Goal: Use online tool/utility: Utilize a website feature to perform a specific function

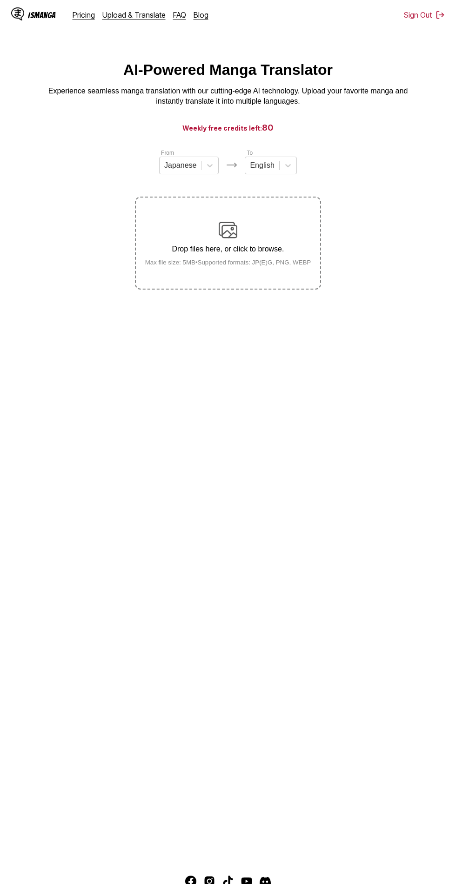
click at [266, 257] on div "Drop files here, or click to browse. Max file size: 5MB • Supported formats: JP…" at bounding box center [228, 243] width 181 height 45
click at [0, 0] on input "Drop files here, or click to browse. Max file size: 5MB • Supported formats: JP…" at bounding box center [0, 0] width 0 height 0
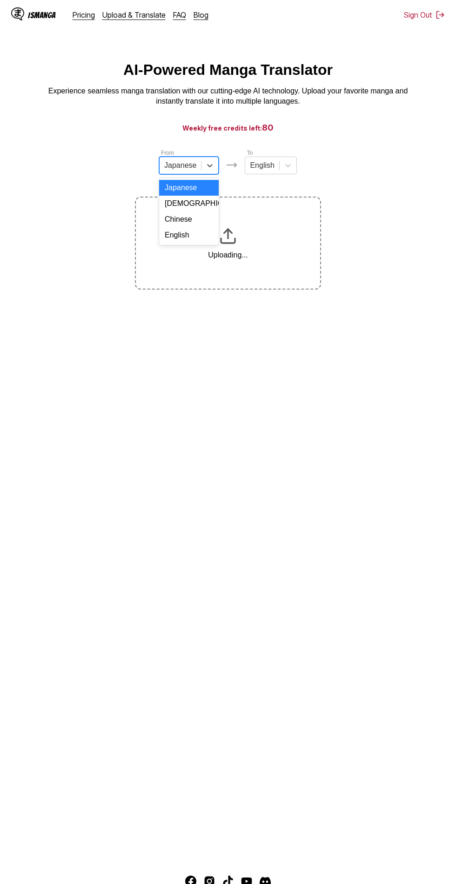
click at [192, 220] on div "Chinese" at bounding box center [188, 219] width 59 height 16
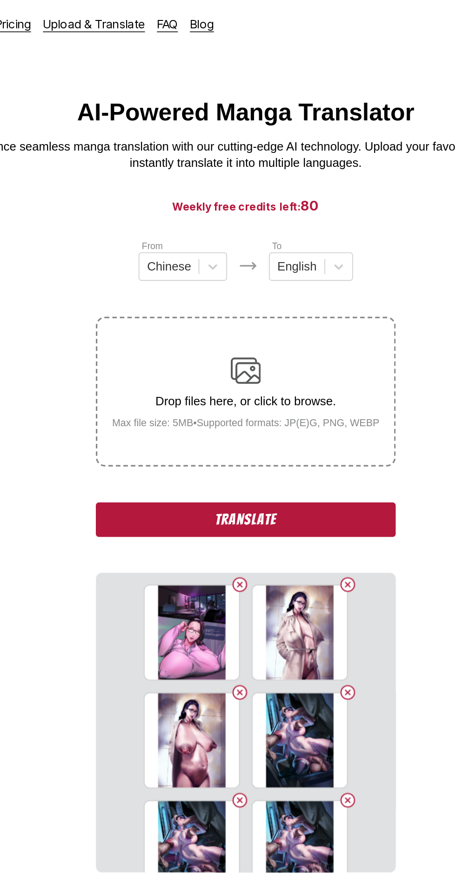
click at [272, 317] on button "Translate" at bounding box center [228, 322] width 186 height 21
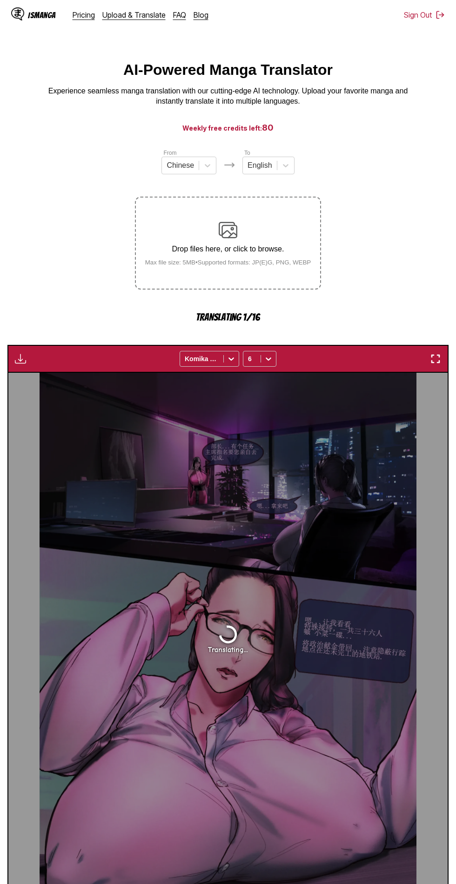
scroll to position [2, 0]
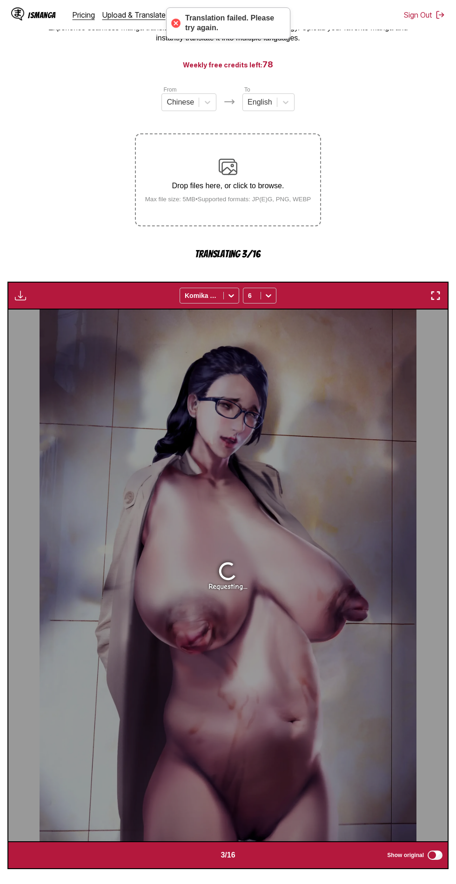
scroll to position [67, 0]
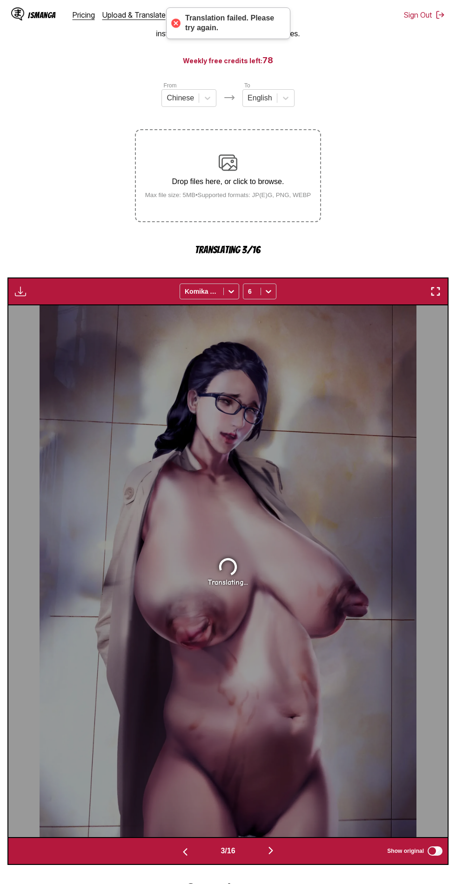
click at [276, 845] on img "button" at bounding box center [270, 850] width 11 height 11
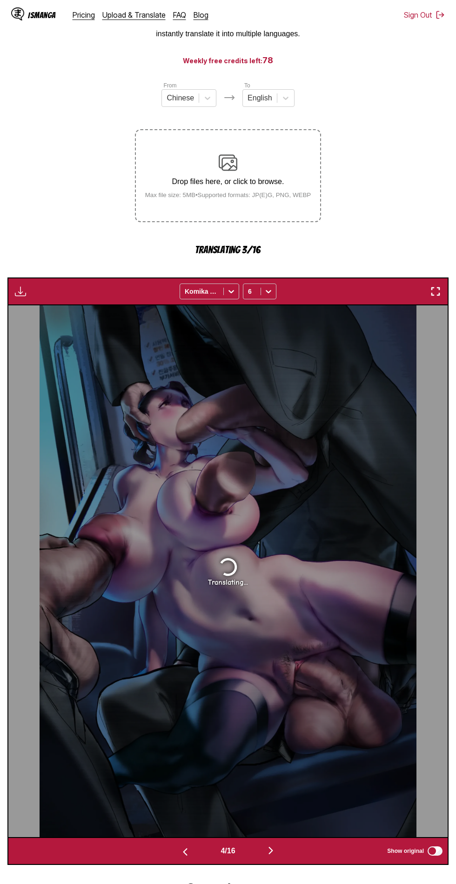
click at [284, 848] on button "button" at bounding box center [271, 851] width 56 height 13
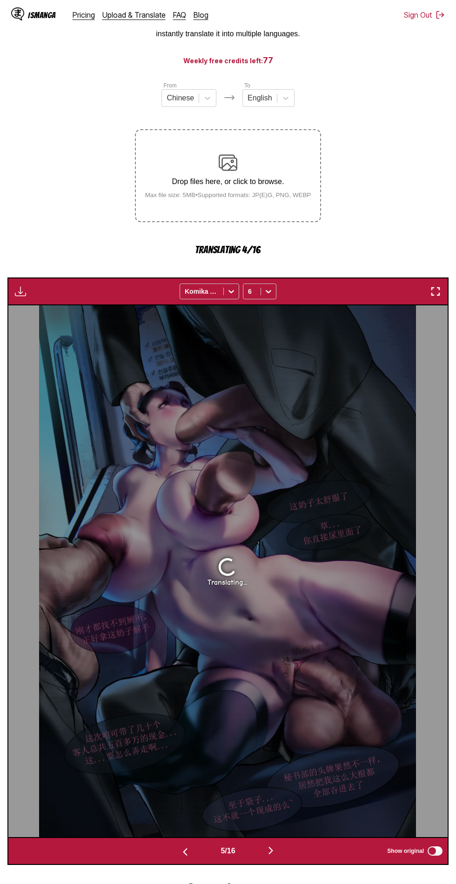
scroll to position [67, 0]
click at [298, 855] on button "button" at bounding box center [271, 851] width 56 height 13
click at [234, 843] on div "5 / 16 Show original" at bounding box center [227, 851] width 441 height 28
click at [234, 846] on div "6 / 16" at bounding box center [227, 851] width 141 height 13
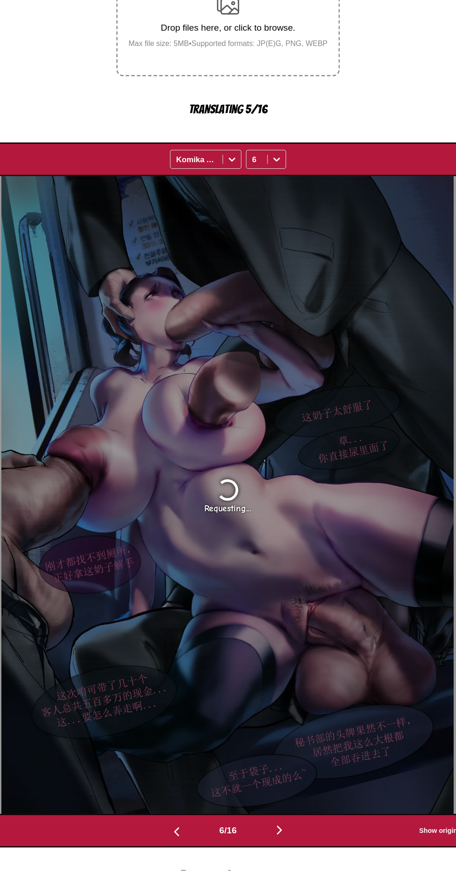
scroll to position [0, 2194]
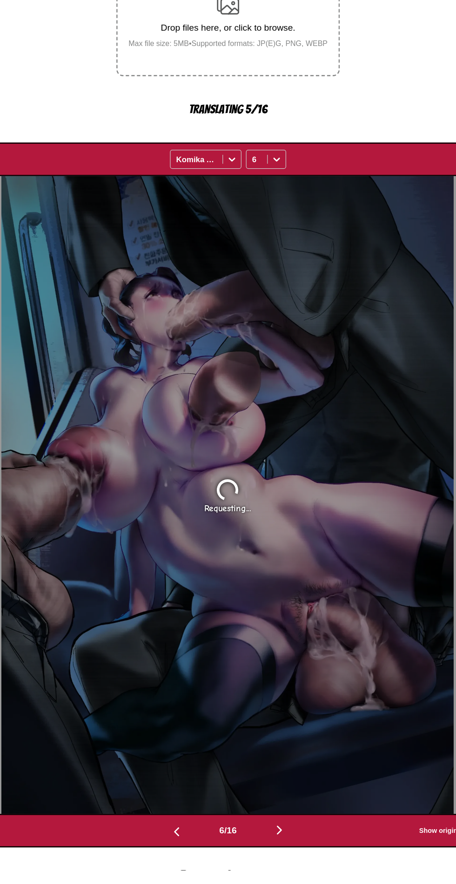
click at [232, 846] on div "6 / 16" at bounding box center [227, 851] width 141 height 13
click at [262, 852] on button "button" at bounding box center [271, 851] width 56 height 13
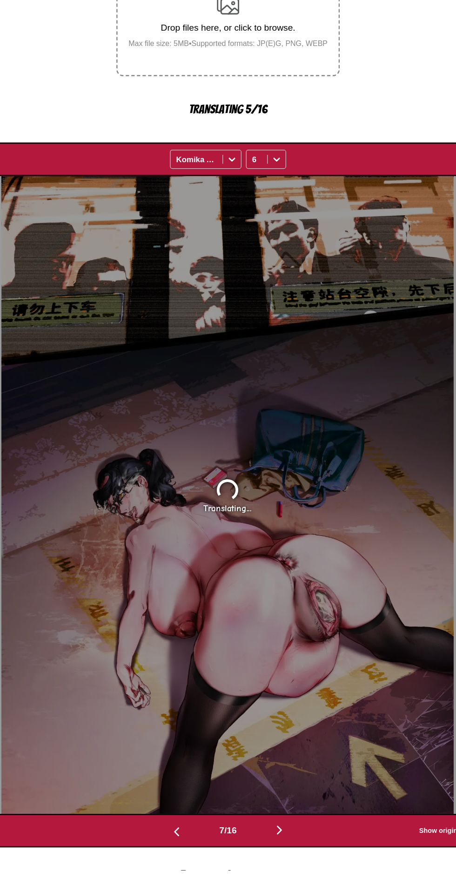
click at [271, 846] on img "button" at bounding box center [270, 850] width 11 height 11
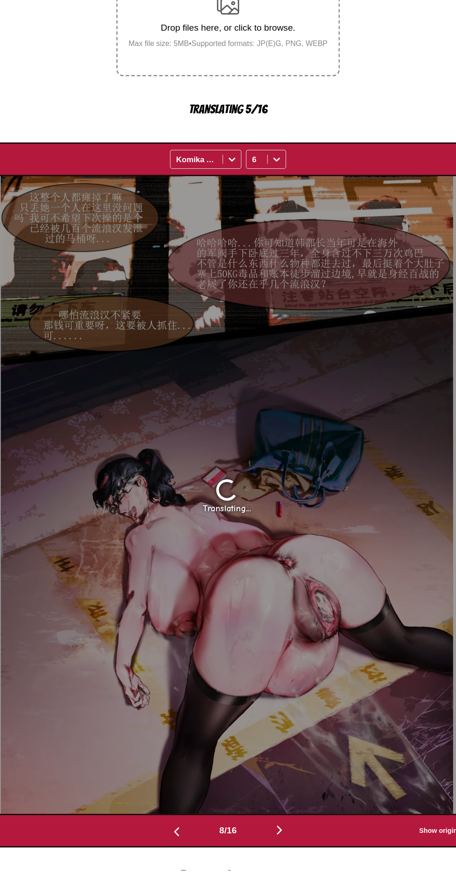
click at [269, 851] on img "button" at bounding box center [270, 850] width 11 height 11
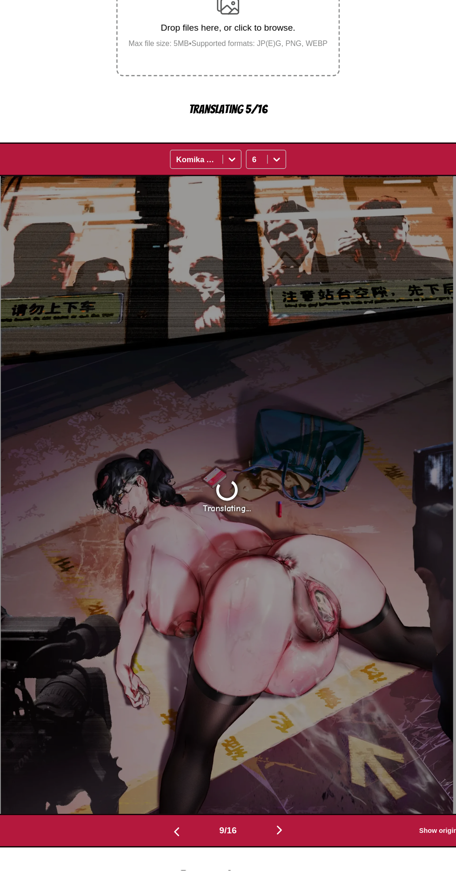
click at [269, 850] on img "button" at bounding box center [270, 850] width 11 height 11
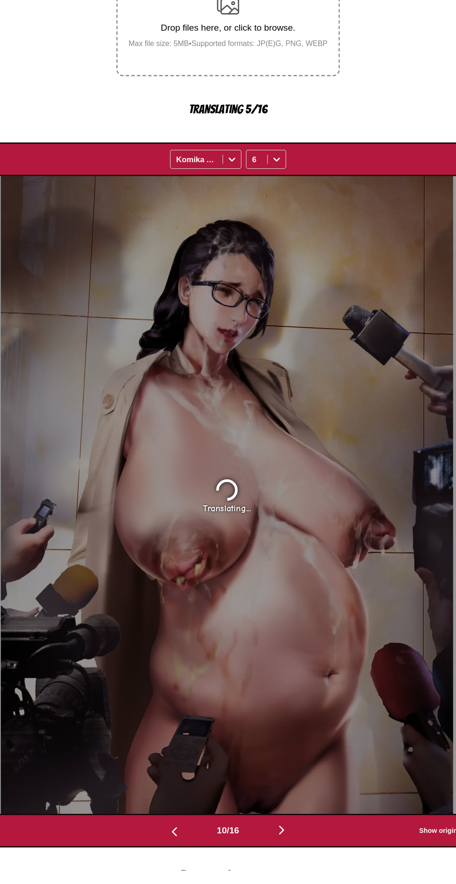
click at [270, 852] on img "button" at bounding box center [272, 850] width 11 height 11
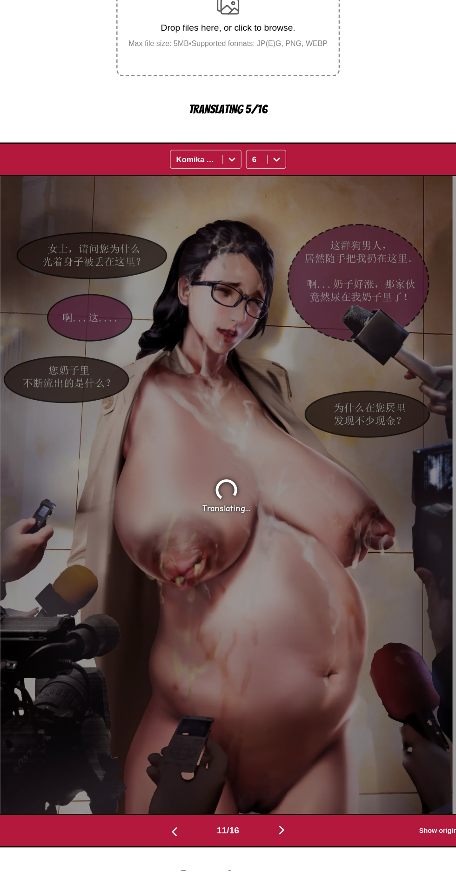
click at [268, 850] on button "button" at bounding box center [273, 851] width 56 height 13
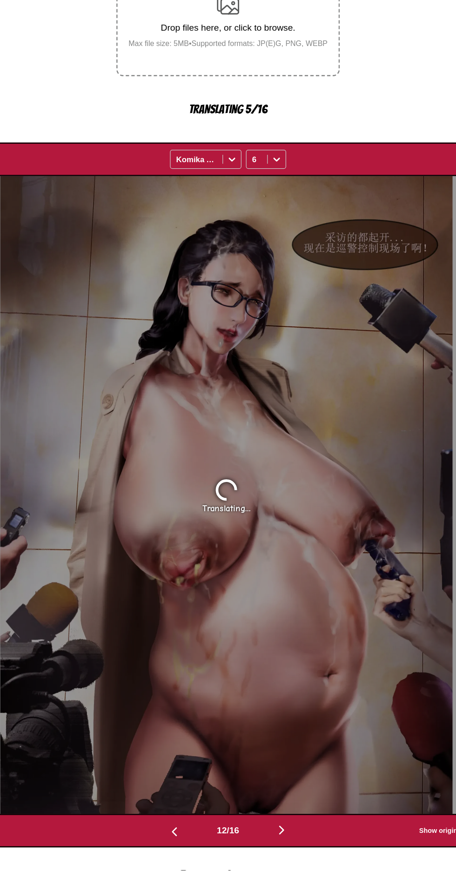
click at [266, 854] on button "button" at bounding box center [273, 851] width 56 height 13
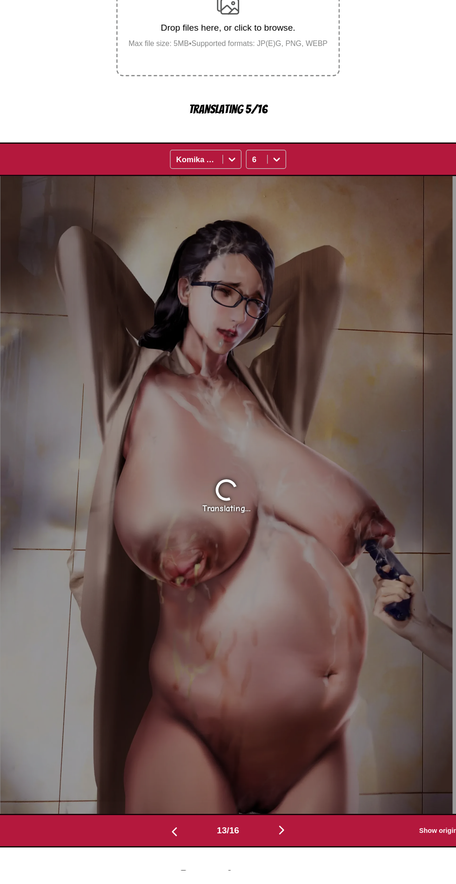
click at [264, 858] on button "button" at bounding box center [273, 851] width 56 height 13
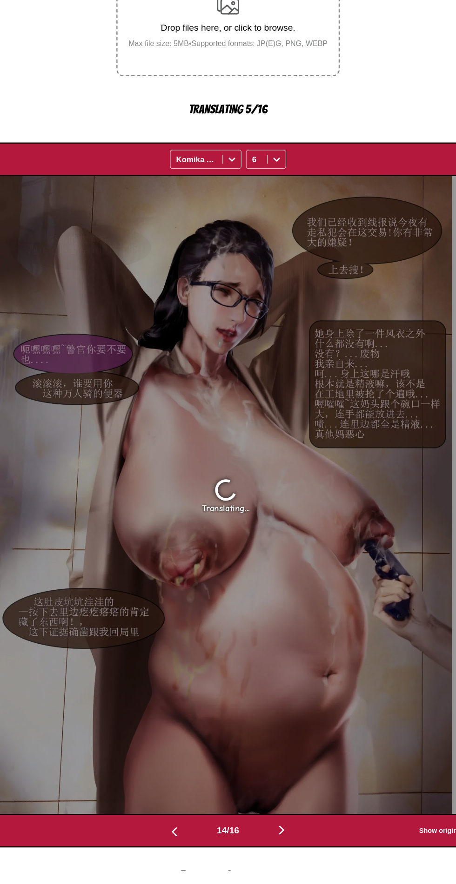
click at [266, 855] on button "button" at bounding box center [273, 851] width 56 height 13
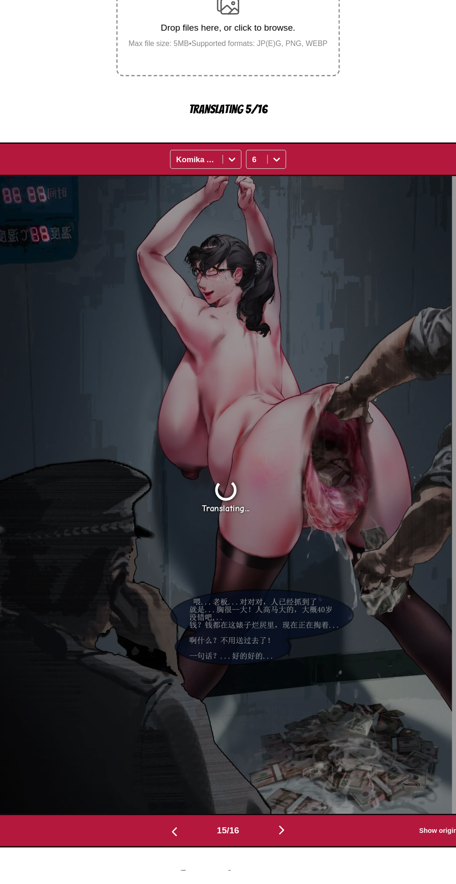
click at [275, 849] on img "button" at bounding box center [272, 850] width 11 height 11
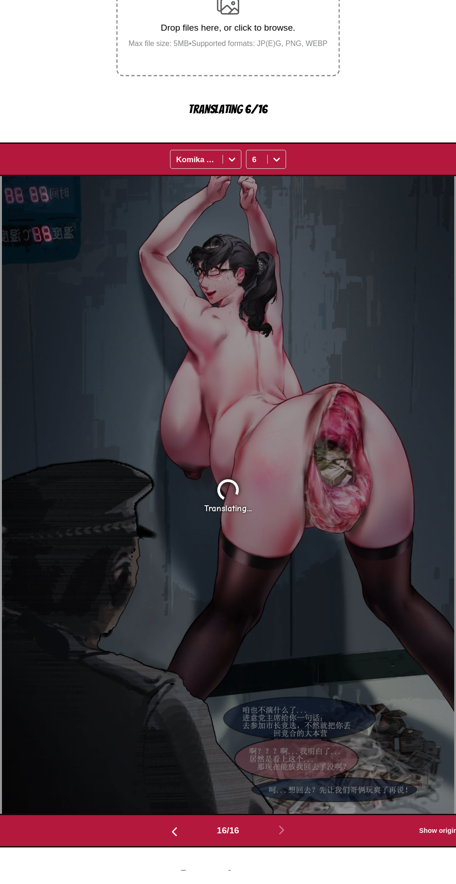
click at [178, 849] on img "button" at bounding box center [183, 851] width 11 height 11
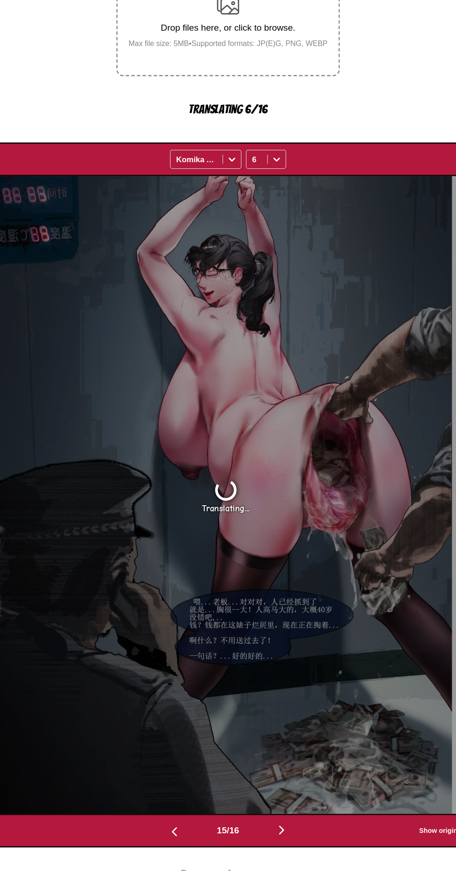
click at [180, 847] on img "button" at bounding box center [183, 851] width 11 height 11
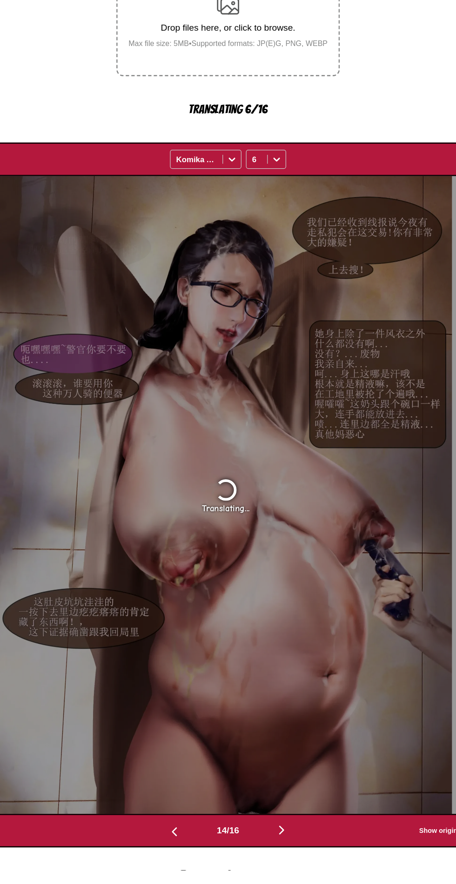
click at [180, 848] on img "button" at bounding box center [183, 851] width 11 height 11
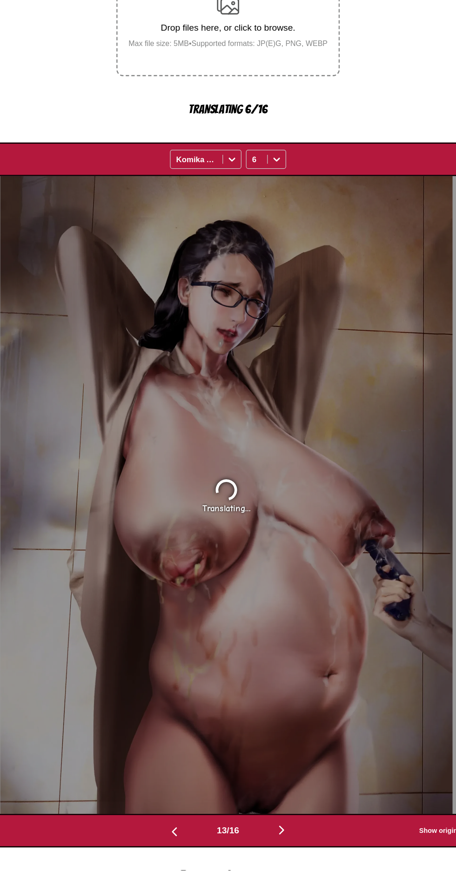
click at [180, 849] on img "button" at bounding box center [183, 851] width 11 height 11
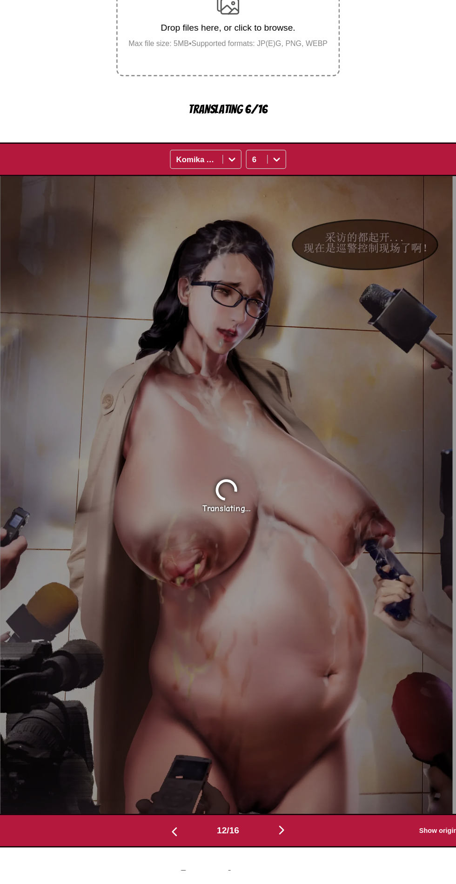
click at [180, 849] on img "button" at bounding box center [183, 851] width 11 height 11
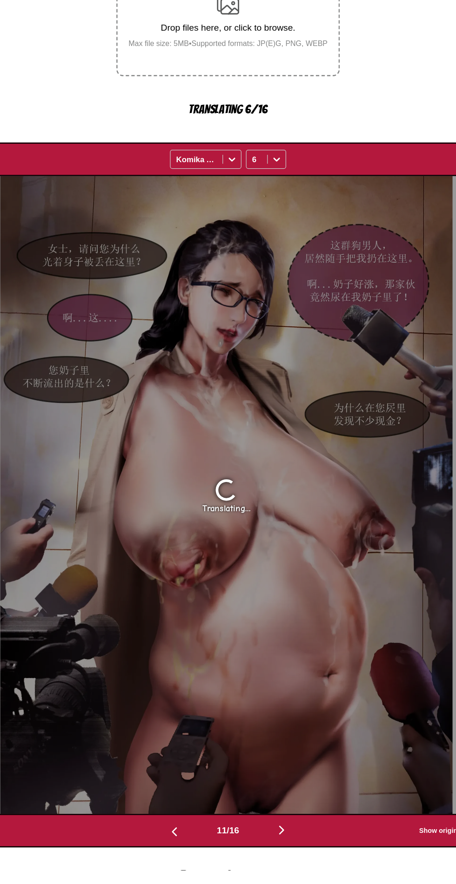
click at [180, 848] on img "button" at bounding box center [183, 851] width 11 height 11
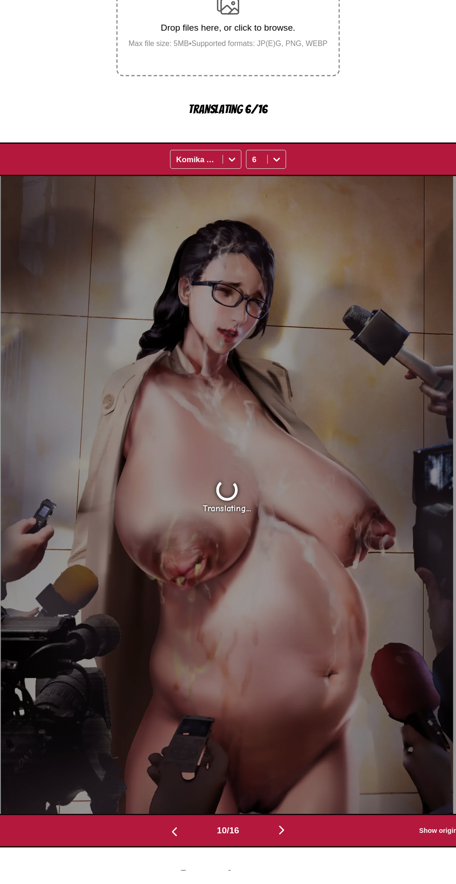
click at [180, 849] on img "button" at bounding box center [183, 851] width 11 height 11
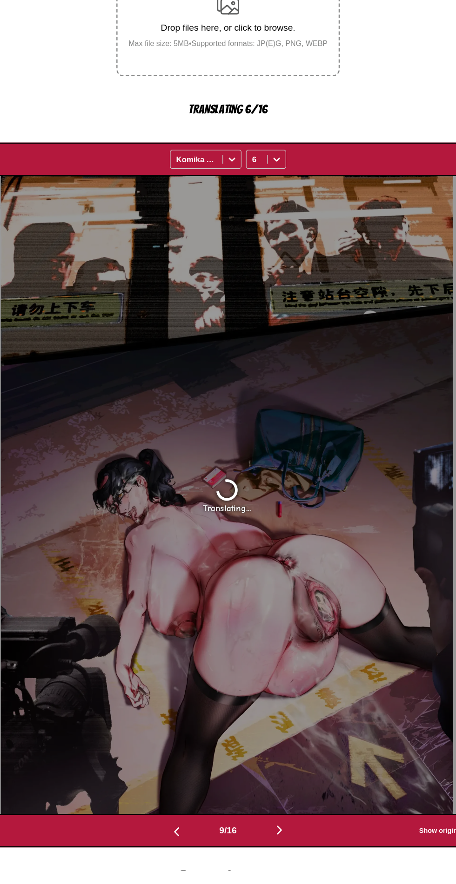
click at [180, 849] on img "button" at bounding box center [184, 851] width 11 height 11
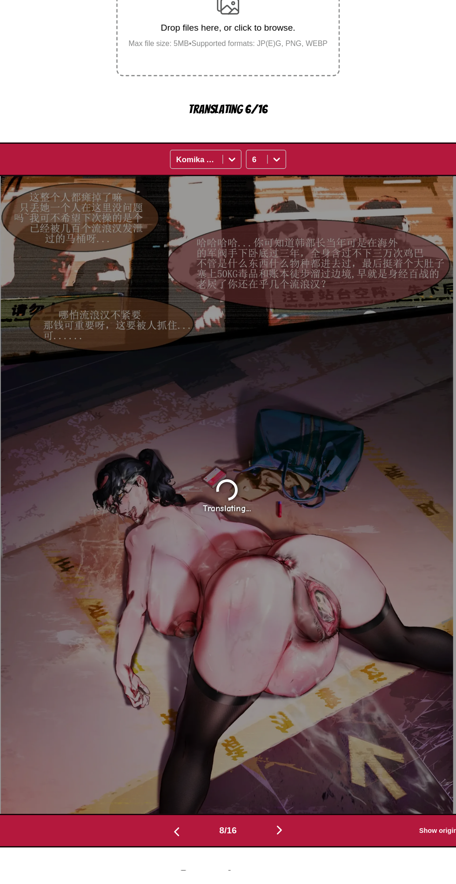
click at [180, 847] on img "button" at bounding box center [184, 851] width 11 height 11
click at [179, 849] on img "button" at bounding box center [184, 851] width 11 height 11
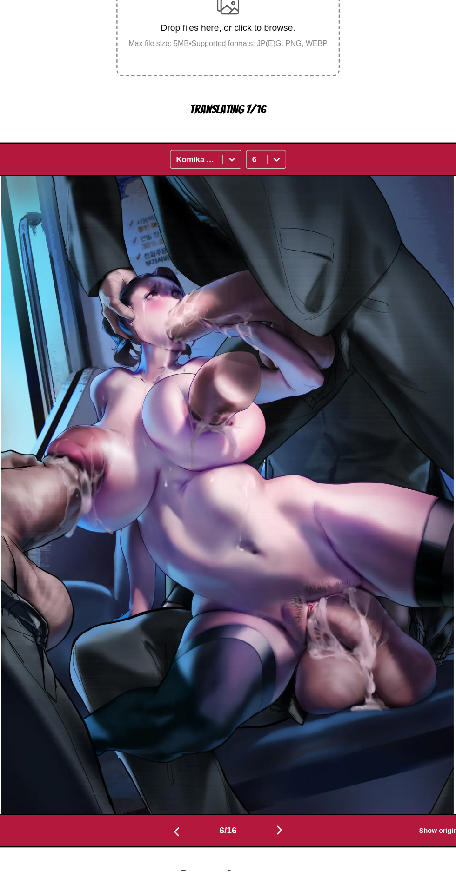
click at [179, 847] on img "button" at bounding box center [184, 851] width 11 height 11
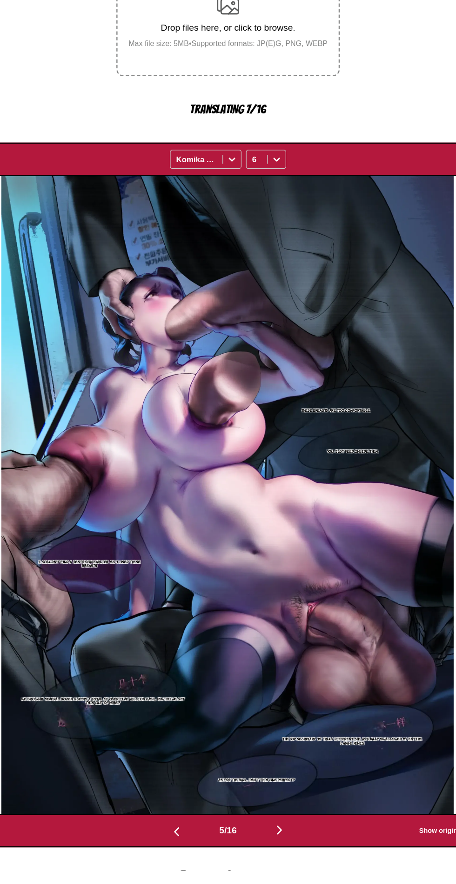
click at [179, 848] on img "button" at bounding box center [184, 851] width 11 height 11
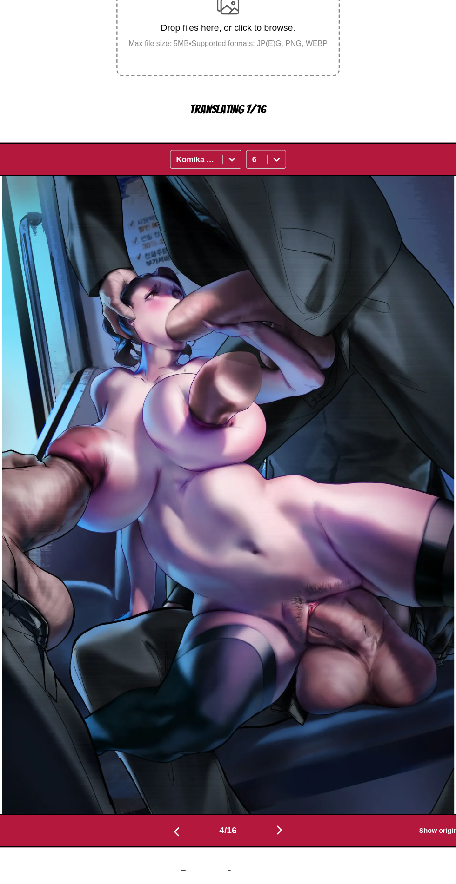
click at [179, 848] on img "button" at bounding box center [184, 851] width 11 height 11
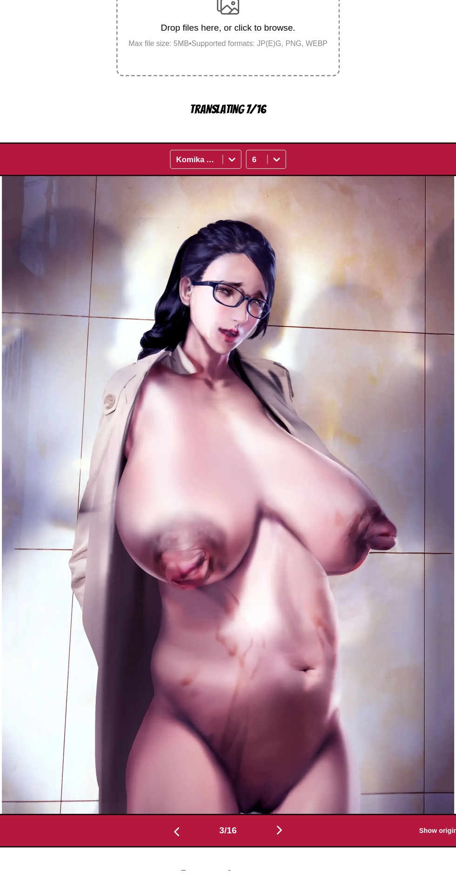
click at [179, 848] on img "button" at bounding box center [184, 851] width 11 height 11
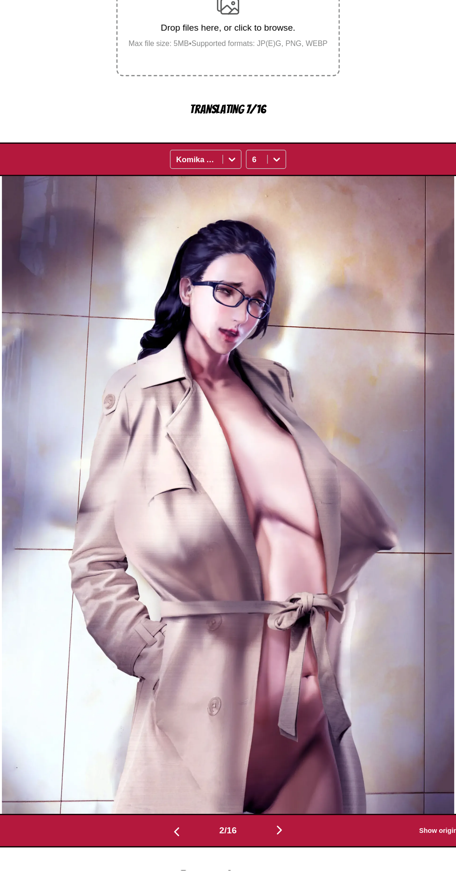
click at [179, 846] on button "button" at bounding box center [185, 851] width 56 height 13
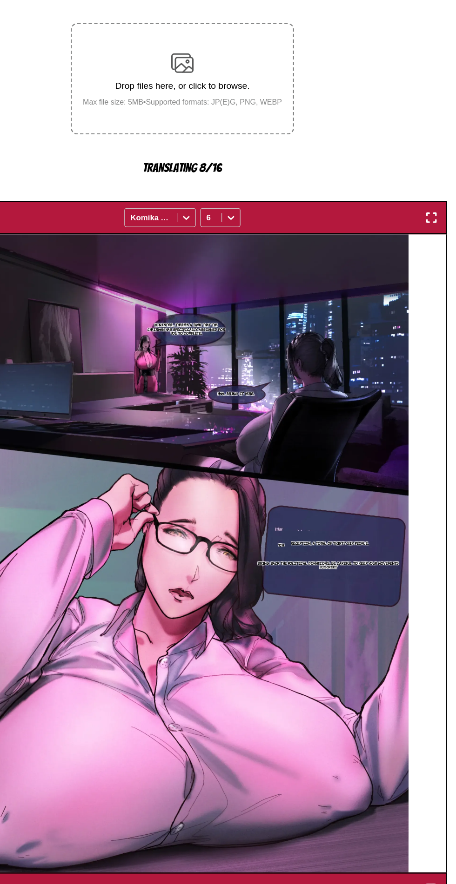
click at [431, 276] on img "button" at bounding box center [435, 280] width 11 height 11
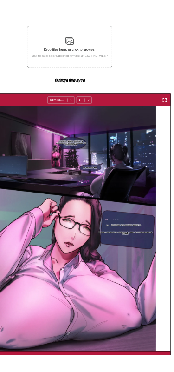
scroll to position [67, 0]
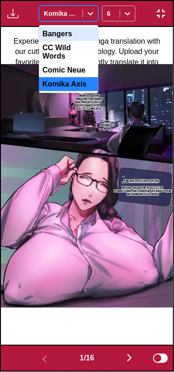
click at [73, 89] on p "Minister... there's a task that the chairman has specifically assigned for you …" at bounding box center [89, 100] width 32 height 24
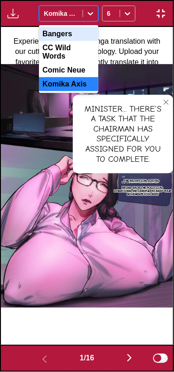
click at [70, 77] on div "Komika Axis" at bounding box center [68, 84] width 59 height 14
click at [72, 76] on img at bounding box center [87, 186] width 172 height 244
click at [57, 75] on img at bounding box center [87, 186] width 172 height 244
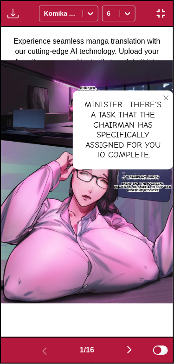
click at [62, 37] on div "Minister... there's a task that the chairman has specifically assigned for you …" at bounding box center [87, 182] width 172 height 311
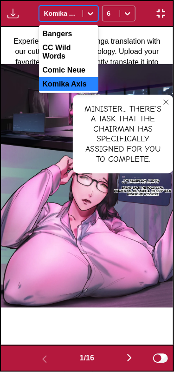
click at [169, 39] on div "Minister... there's a task that the chairman has specifically assigned for you …" at bounding box center [87, 186] width 172 height 318
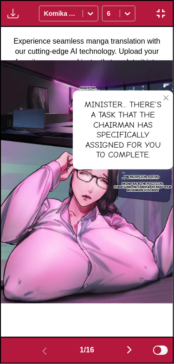
click at [156, 18] on img "button" at bounding box center [161, 13] width 11 height 11
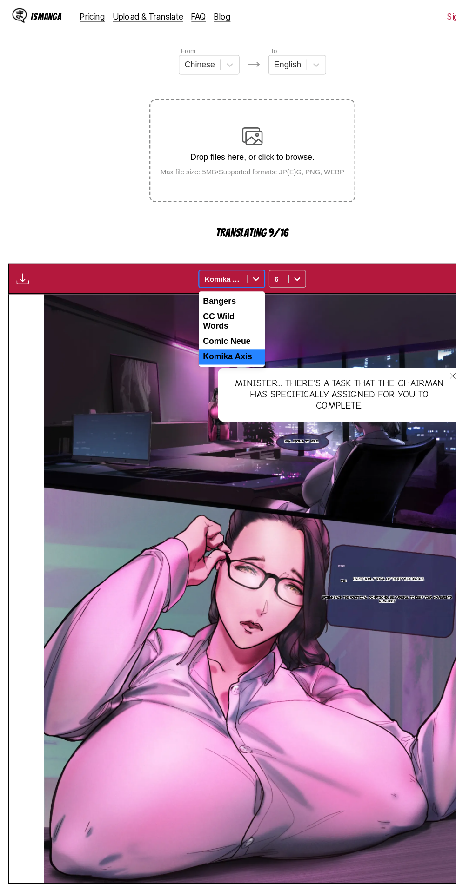
scroll to position [107, 0]
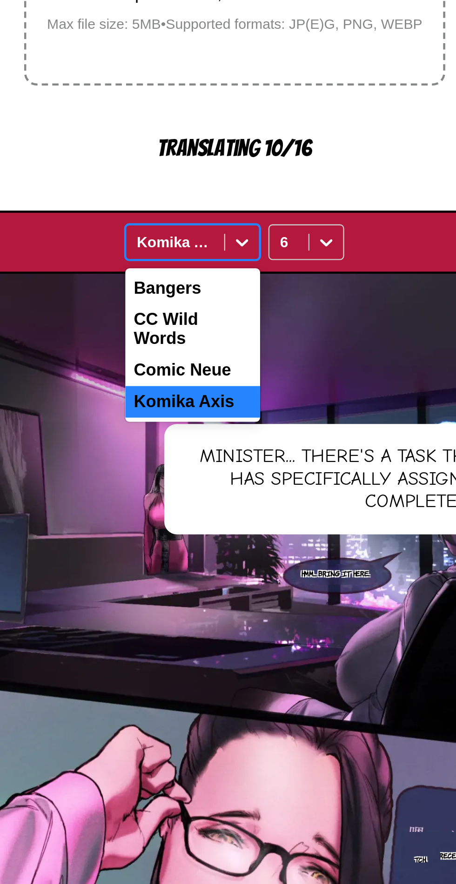
click at [209, 302] on div "Comic Neue" at bounding box center [208, 309] width 59 height 14
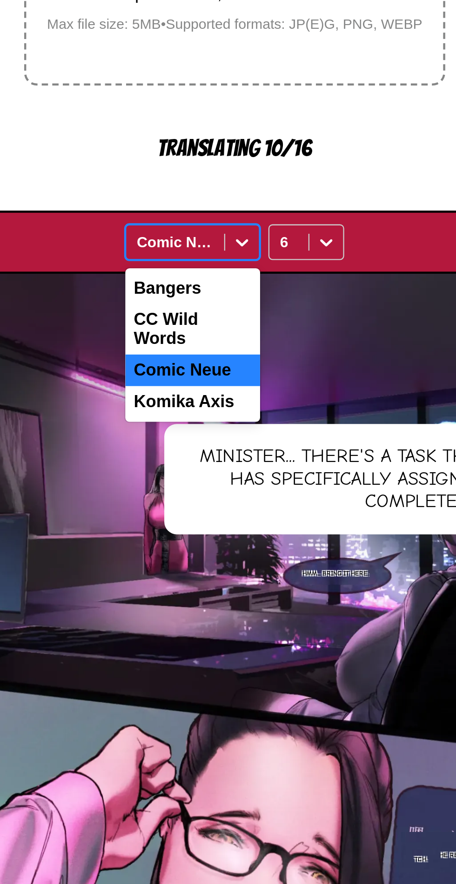
click at [213, 286] on div "CC Wild Words" at bounding box center [208, 290] width 59 height 22
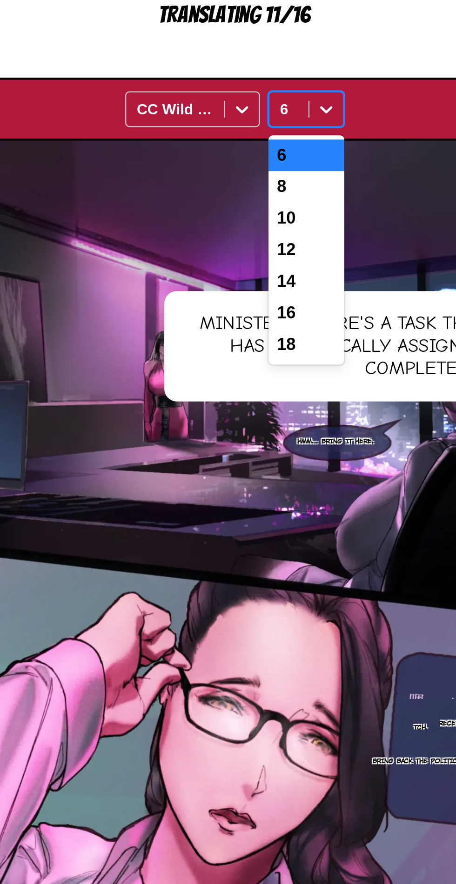
click at [258, 275] on div "6" at bounding box center [259, 272] width 33 height 14
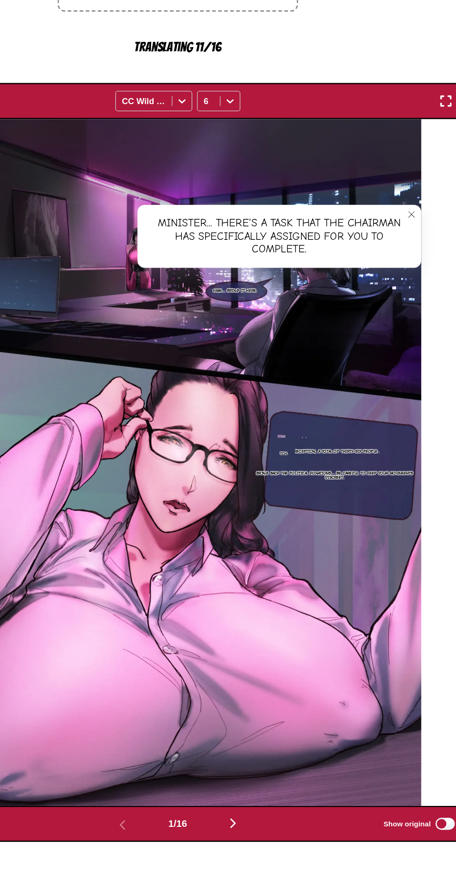
scroll to position [67, 0]
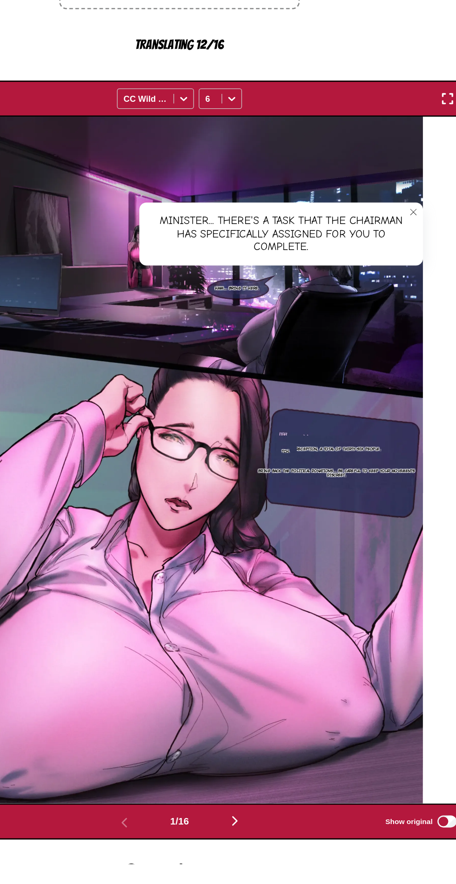
click at [432, 288] on img "button" at bounding box center [435, 291] width 11 height 11
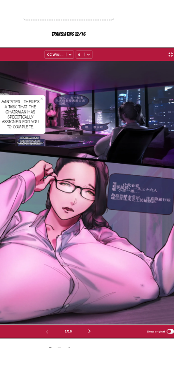
scroll to position [67, 0]
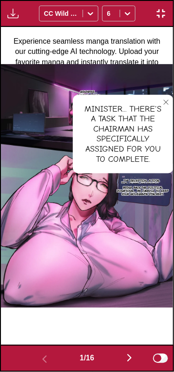
click at [151, 290] on img at bounding box center [87, 186] width 172 height 244
click at [112, 358] on button "button" at bounding box center [130, 358] width 56 height 13
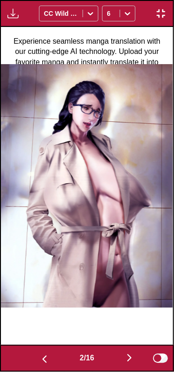
click at [115, 355] on button "button" at bounding box center [130, 358] width 56 height 13
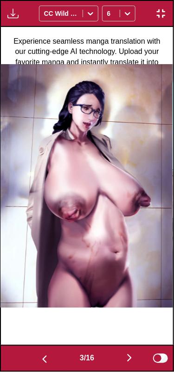
click at [114, 357] on button "button" at bounding box center [130, 358] width 56 height 13
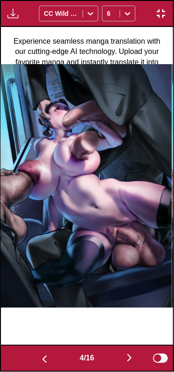
click at [117, 355] on button "button" at bounding box center [130, 358] width 56 height 13
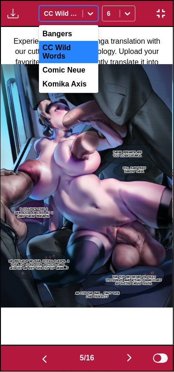
click at [70, 63] on div "Comic Neue" at bounding box center [68, 70] width 59 height 14
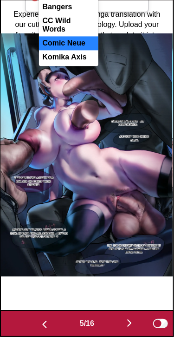
click at [73, 39] on div "Bangers" at bounding box center [68, 34] width 59 height 14
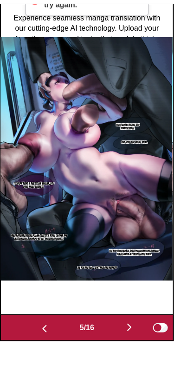
scroll to position [67, 0]
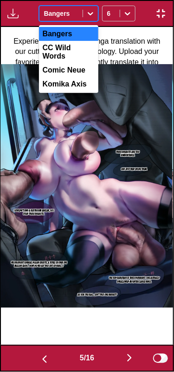
click at [69, 103] on img at bounding box center [86, 186] width 172 height 244
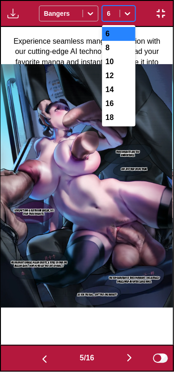
click at [116, 63] on div "10" at bounding box center [118, 62] width 33 height 14
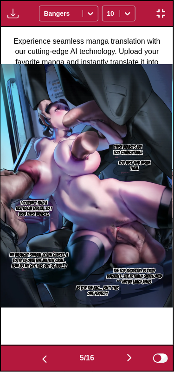
click at [132, 346] on div "5 / 16 Show original" at bounding box center [87, 358] width 174 height 27
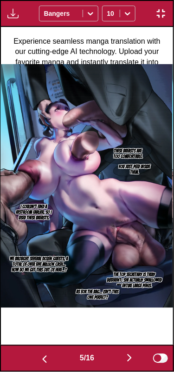
click at [135, 353] on img "button" at bounding box center [129, 357] width 11 height 11
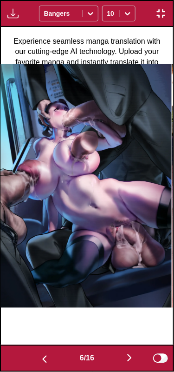
click at [132, 356] on img "button" at bounding box center [129, 357] width 11 height 11
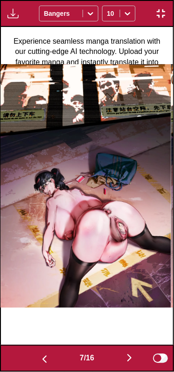
click at [132, 357] on img "button" at bounding box center [129, 357] width 11 height 11
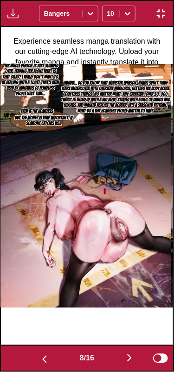
click at [128, 353] on img "button" at bounding box center [129, 357] width 11 height 11
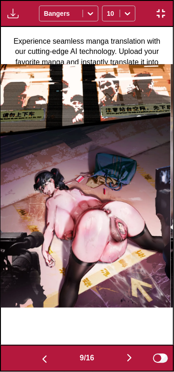
click at [128, 355] on img "button" at bounding box center [129, 357] width 11 height 11
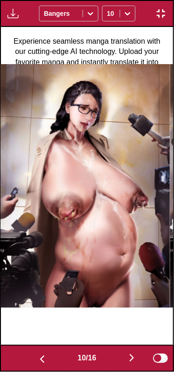
click at [129, 355] on img "button" at bounding box center [131, 357] width 11 height 11
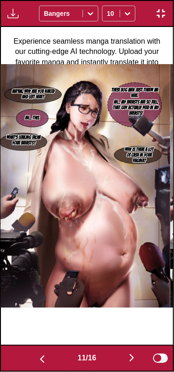
click at [126, 353] on button "button" at bounding box center [132, 358] width 56 height 13
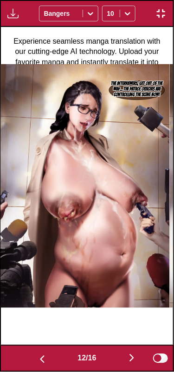
click at [126, 352] on button "button" at bounding box center [132, 358] width 56 height 13
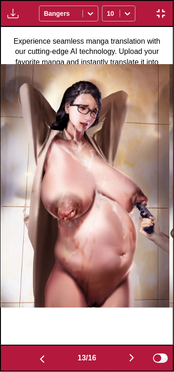
click at [126, 356] on button "button" at bounding box center [132, 358] width 56 height 13
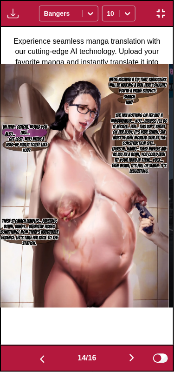
click at [126, 353] on button "button" at bounding box center [132, 358] width 56 height 13
